Goal: Find specific page/section: Find specific page/section

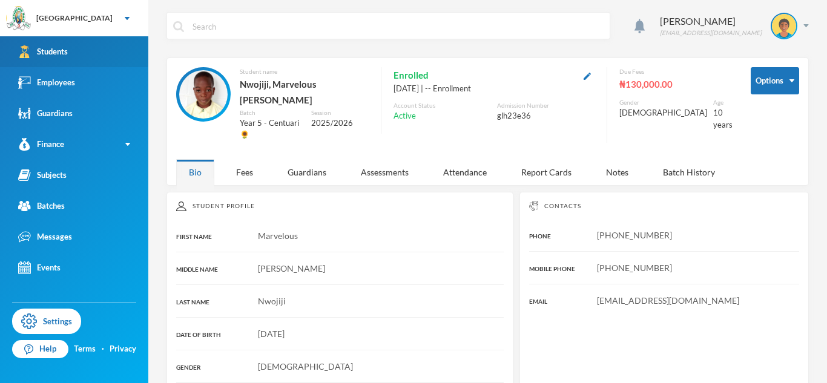
click at [105, 62] on link "Students" at bounding box center [74, 51] width 148 height 31
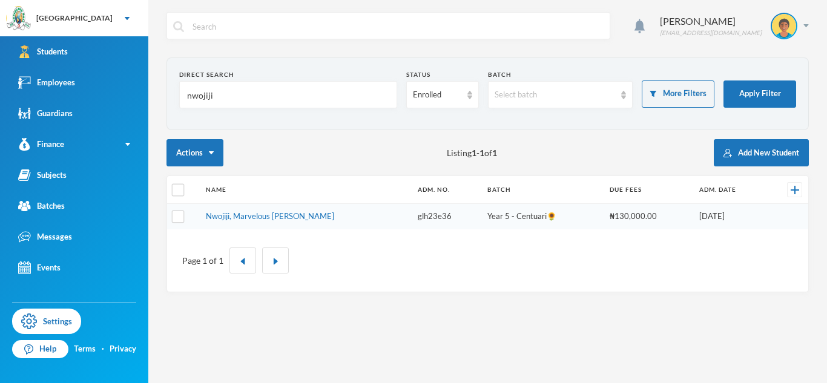
click at [203, 96] on input "nwojiji" at bounding box center [288, 95] width 205 height 27
type input "[PERSON_NAME]"
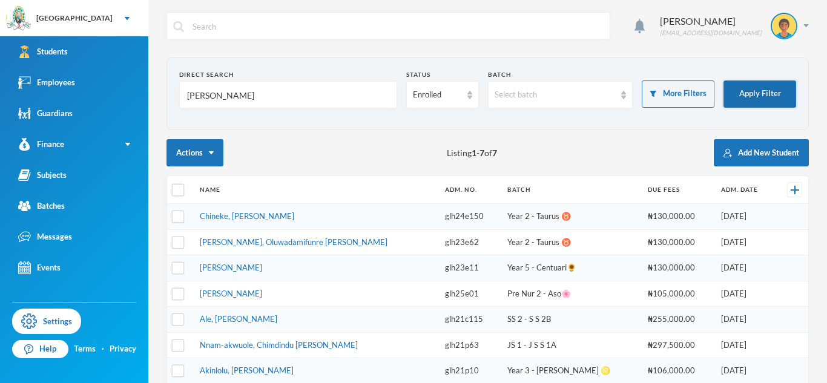
click at [739, 102] on button "Apply Filter" at bounding box center [760, 94] width 73 height 27
click at [750, 105] on button "Apply Filter" at bounding box center [760, 94] width 73 height 27
click at [192, 95] on input "[PERSON_NAME]" at bounding box center [288, 95] width 205 height 27
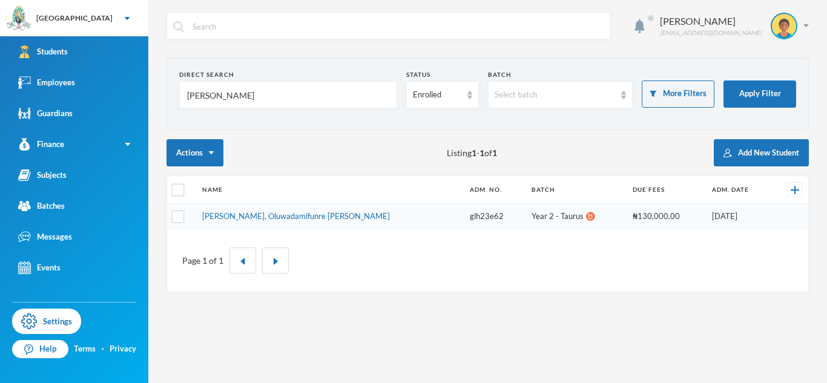
click at [215, 97] on input "Johnson" at bounding box center [288, 95] width 205 height 27
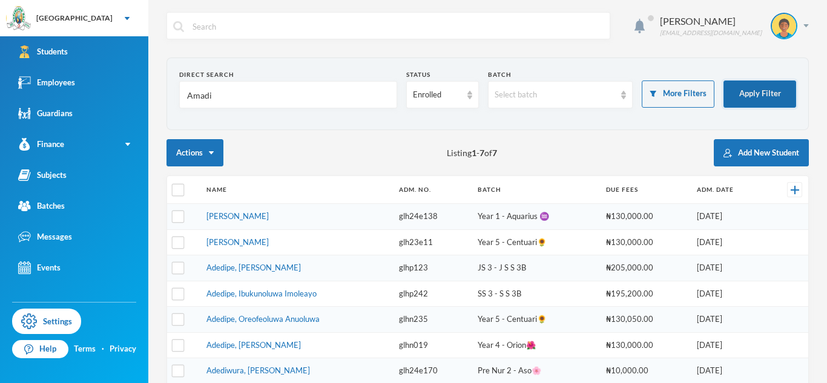
click at [767, 104] on button "Apply Filter" at bounding box center [760, 94] width 73 height 27
click at [198, 91] on input "Amadi" at bounding box center [288, 95] width 205 height 27
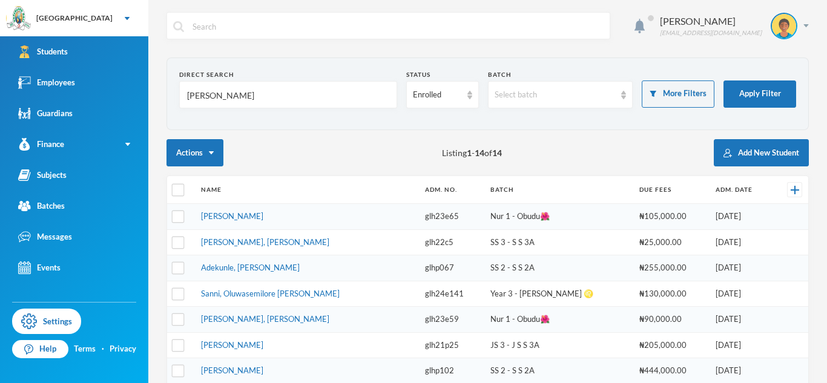
click at [194, 98] on input "David" at bounding box center [288, 95] width 205 height 27
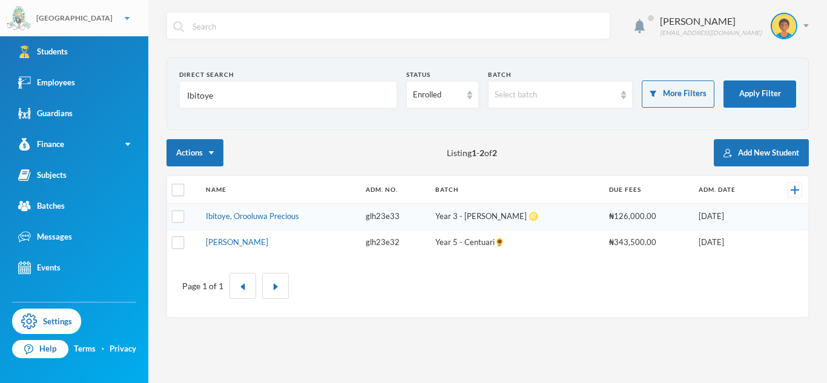
type input "Ibitoye"
